Goal: Task Accomplishment & Management: Complete application form

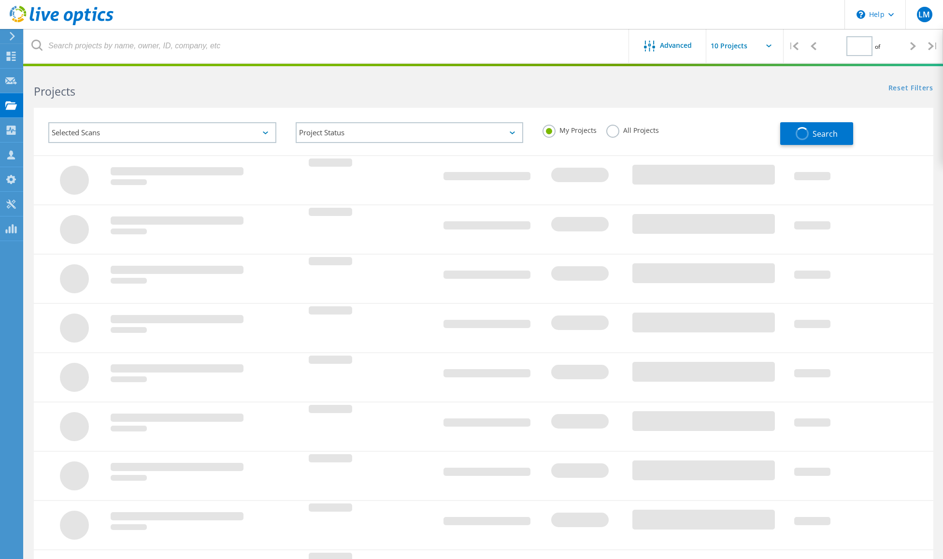
type input "6"
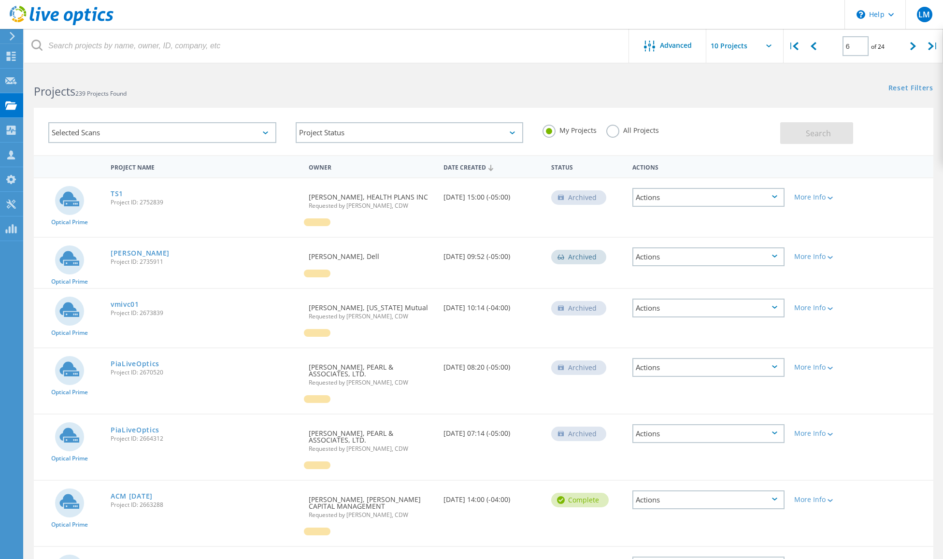
click at [11, 34] on icon at bounding box center [12, 36] width 7 height 9
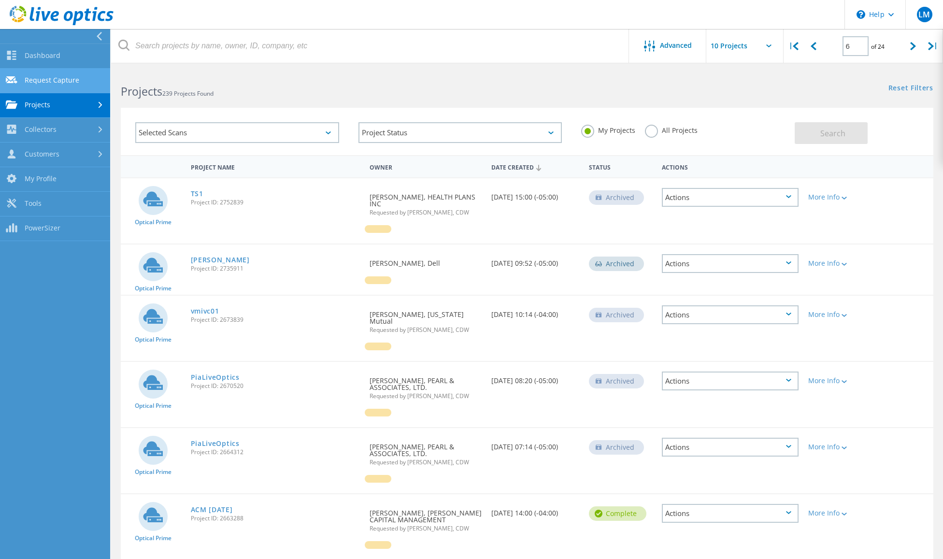
click at [66, 74] on link "Request Capture" at bounding box center [55, 81] width 110 height 25
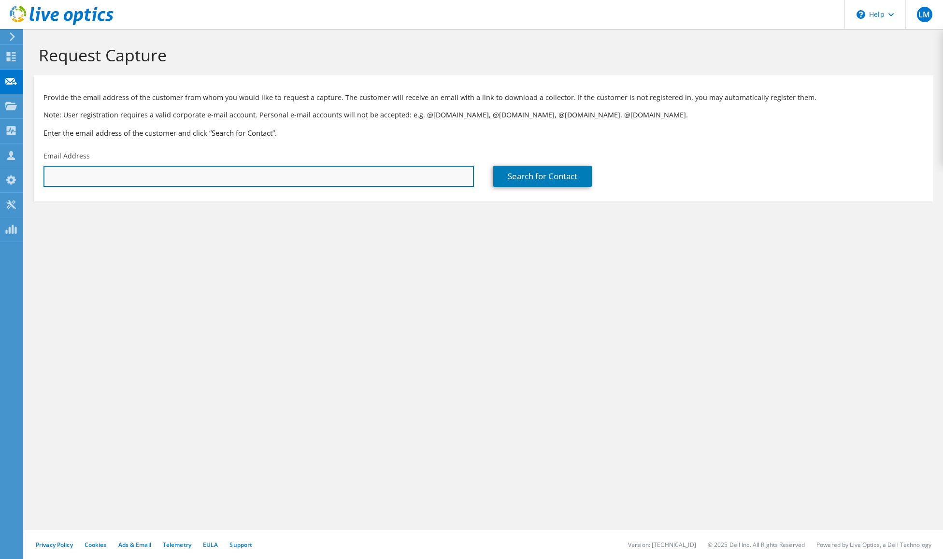
click at [399, 184] on input "text" at bounding box center [258, 176] width 431 height 21
paste input "[EMAIL_ADDRESS][DOMAIN_NAME]>"
type input "[EMAIL_ADDRESS][DOMAIN_NAME]"
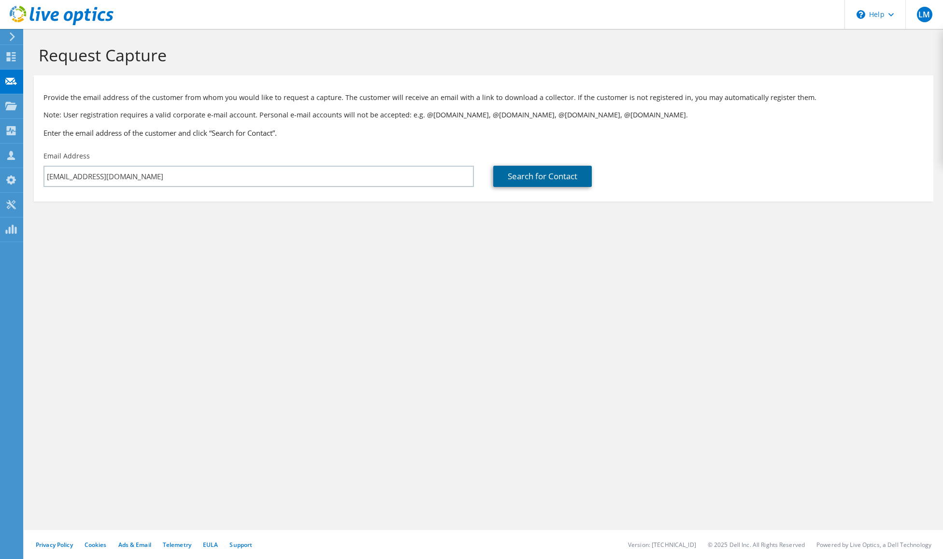
click at [529, 181] on link "Search for Contact" at bounding box center [542, 176] width 99 height 21
type input "Mutual Savings Credit Union Inc"
type input "[PERSON_NAME]"
type input "[GEOGRAPHIC_DATA]"
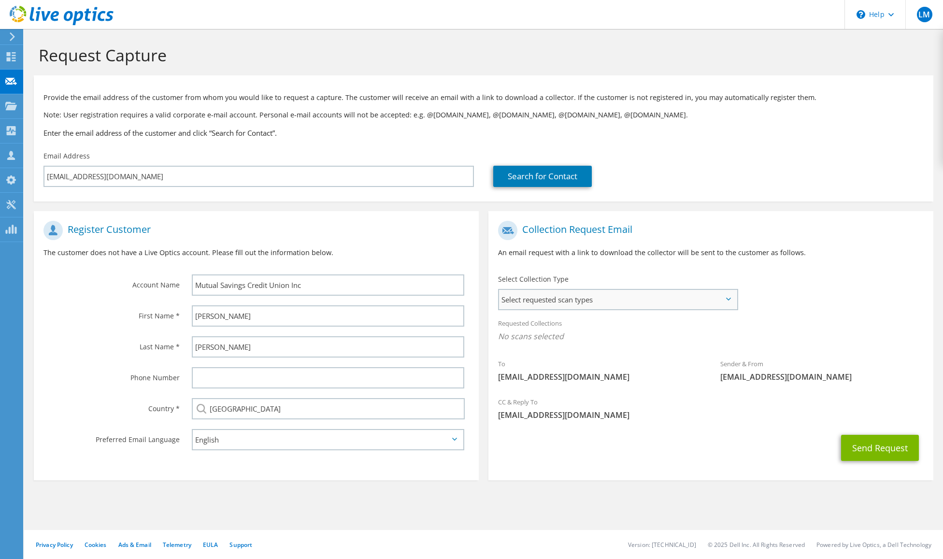
click at [593, 296] on span "Select requested scan types" at bounding box center [618, 299] width 238 height 19
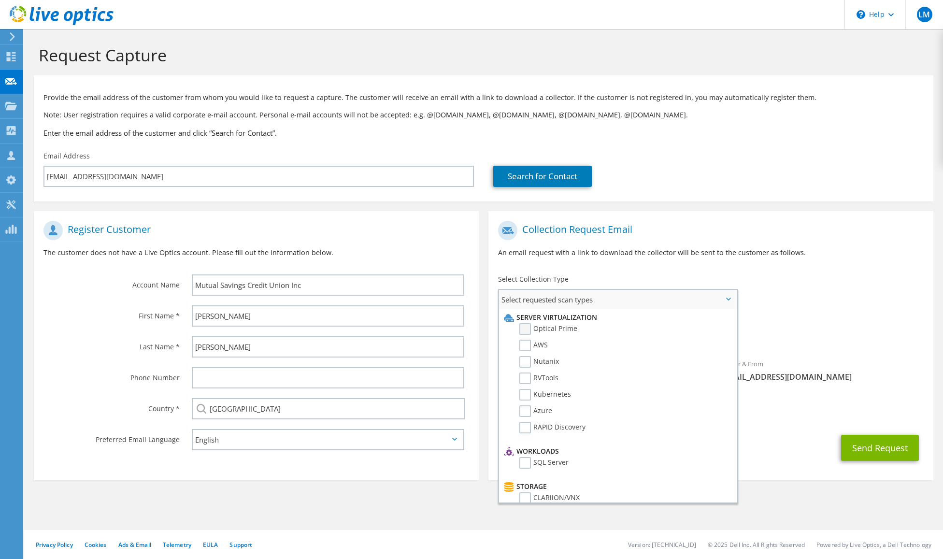
click at [564, 331] on label "Optical Prime" at bounding box center [549, 329] width 58 height 12
click at [0, 0] on input "Optical Prime" at bounding box center [0, 0] width 0 height 0
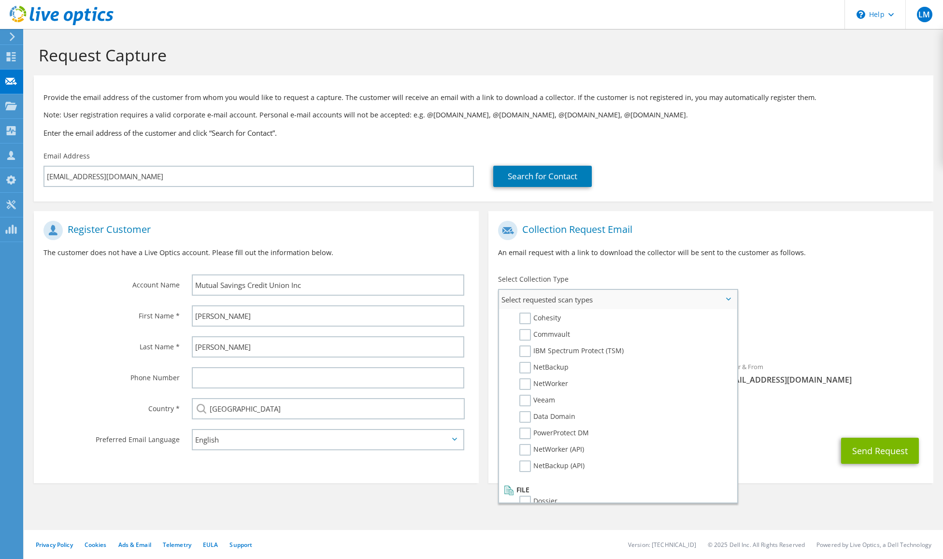
scroll to position [460, 0]
click at [850, 322] on div "Requested Collections No scans selected Optical Prime" at bounding box center [711, 332] width 445 height 39
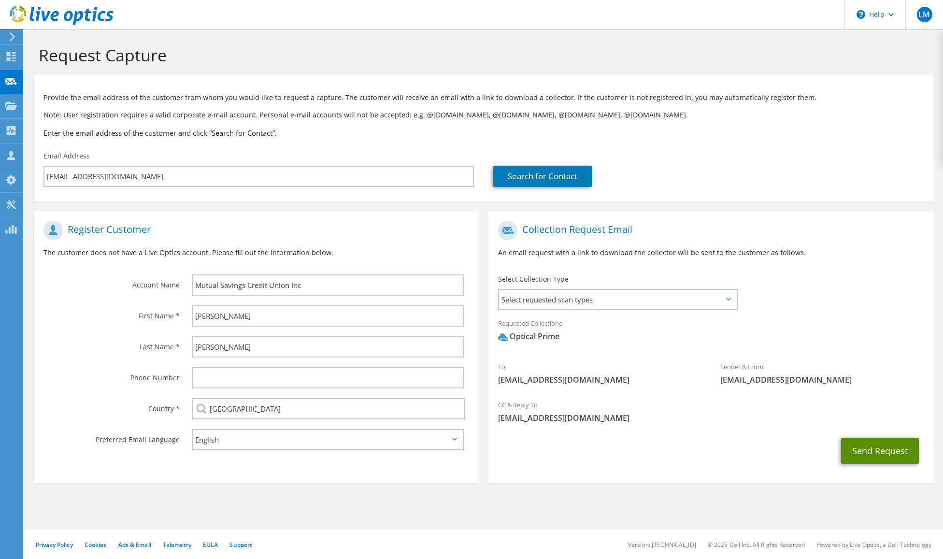
click at [868, 449] on button "Send Request" at bounding box center [880, 451] width 78 height 26
